Goal: Find contact information: Find contact information

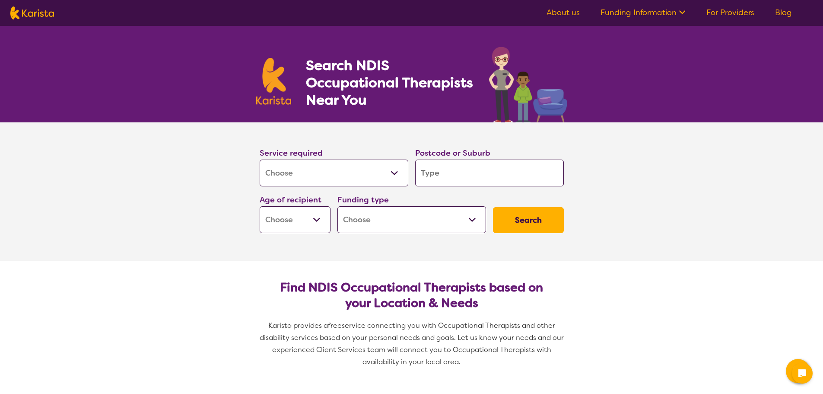
select select "[MEDICAL_DATA]"
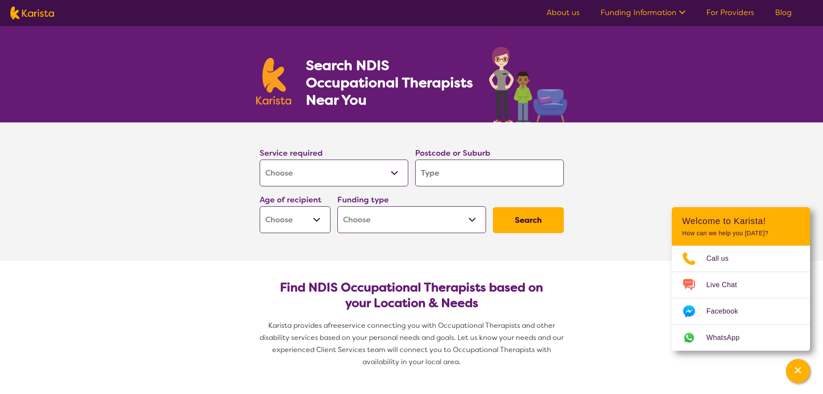
type input "k"
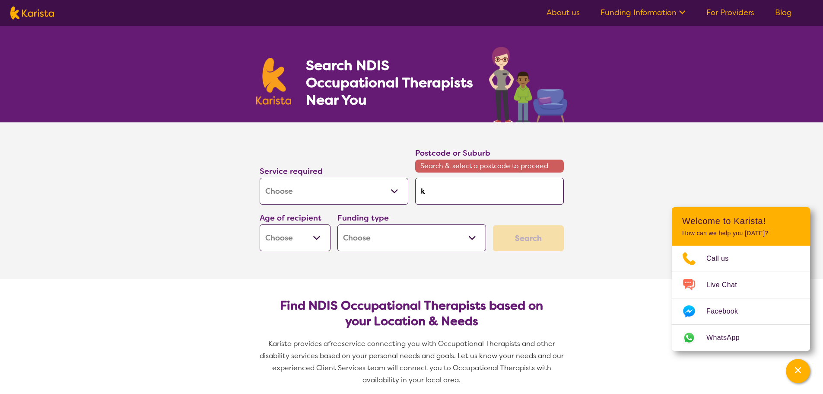
type input "ko"
type input "koo"
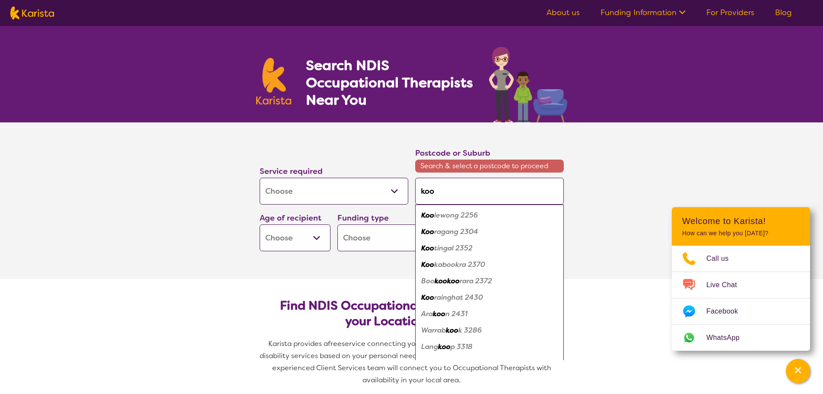
type input "koor"
type input "koora"
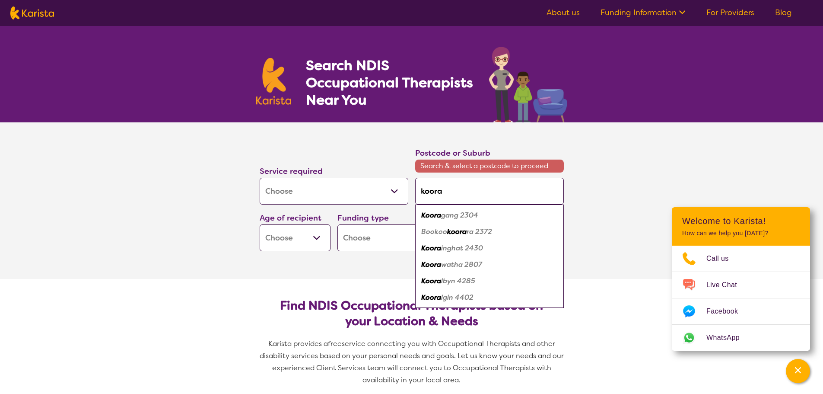
type input "kooral"
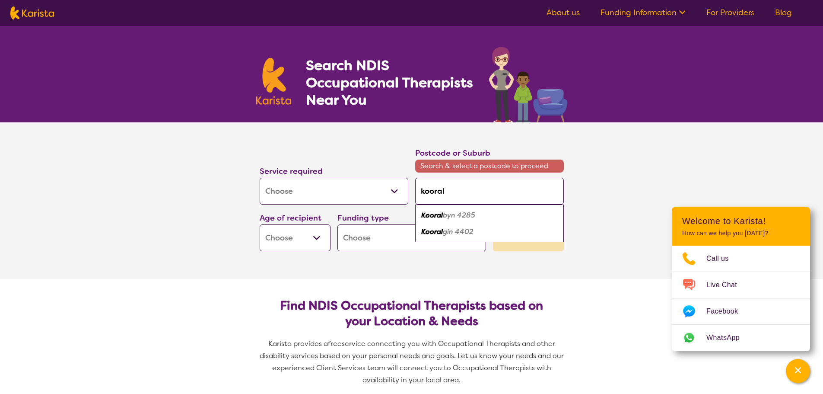
type input "kooralb"
type input "kooralby"
type input "kooralbyn"
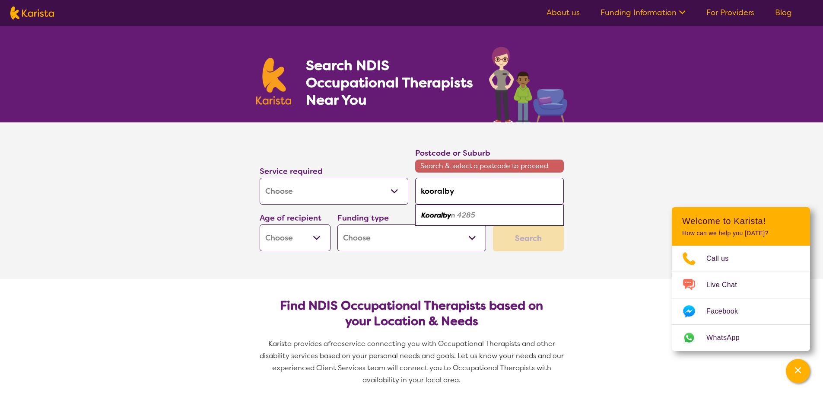
type input "kooralbyn"
click at [471, 212] on em "4285" at bounding box center [464, 214] width 18 height 9
type input "4285"
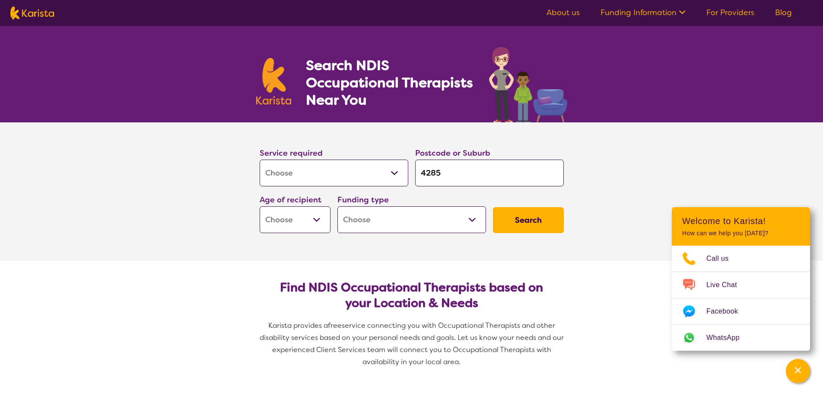
click at [315, 217] on select "Early Childhood - 0 to 9 Child - 10 to 11 Adolescent - 12 to 17 Adult - 18 to 6…" at bounding box center [295, 219] width 71 height 27
select select "AG"
click at [260, 206] on select "Early Childhood - 0 to 9 Child - 10 to 11 Adolescent - 12 to 17 Adult - 18 to 6…" at bounding box center [295, 219] width 71 height 27
select select "AG"
click at [472, 217] on select "Home Care Package (HCP) National Disability Insurance Scheme (NDIS) I don't know" at bounding box center [411, 219] width 149 height 27
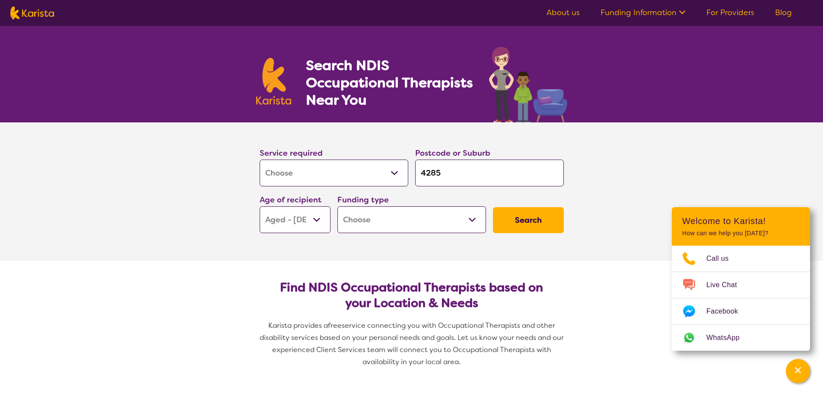
select select "HCP"
click at [337, 206] on select "Home Care Package (HCP) National Disability Insurance Scheme (NDIS) I don't know" at bounding box center [411, 219] width 149 height 27
select select "HCP"
click at [527, 216] on button "Search" at bounding box center [528, 220] width 71 height 26
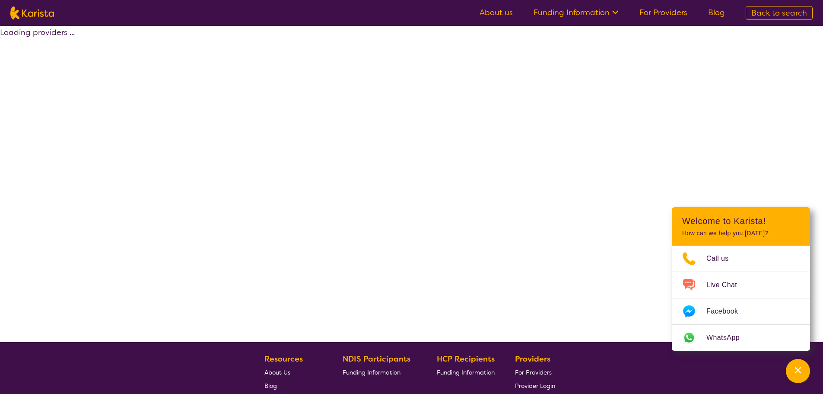
select select "HCP"
select select "[MEDICAL_DATA]"
select select "AG"
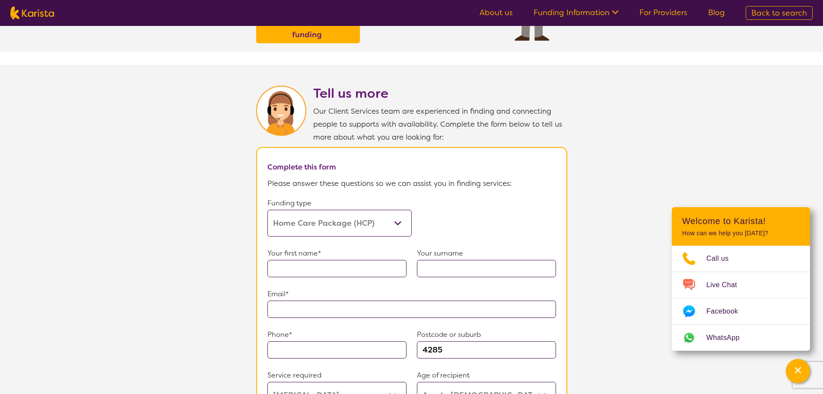
scroll to position [389, 0]
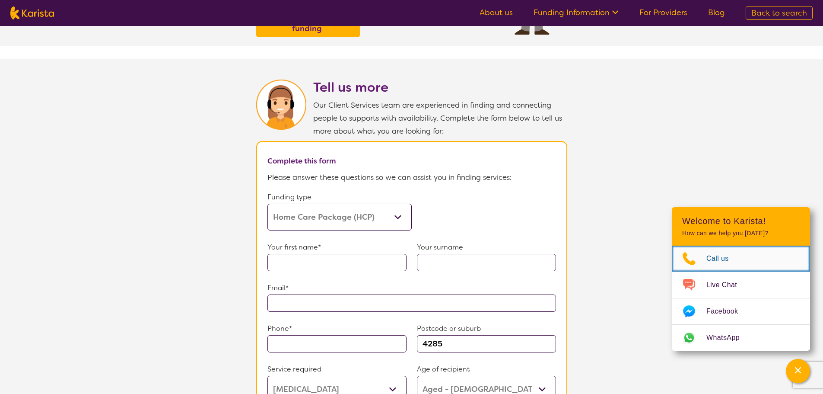
click at [692, 258] on icon "Choose channel" at bounding box center [689, 258] width 35 height 14
select select "[MEDICAL_DATA]"
select select "AG"
select select "HCP"
select select "[MEDICAL_DATA]"
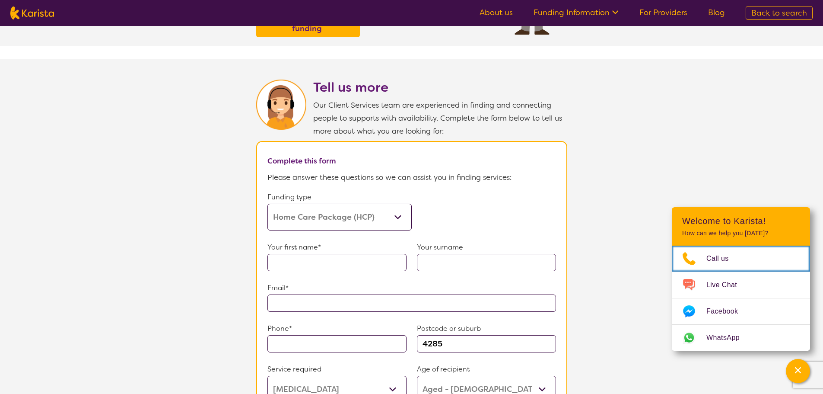
select select "AG"
select select "HCP"
